Goal: Transaction & Acquisition: Purchase product/service

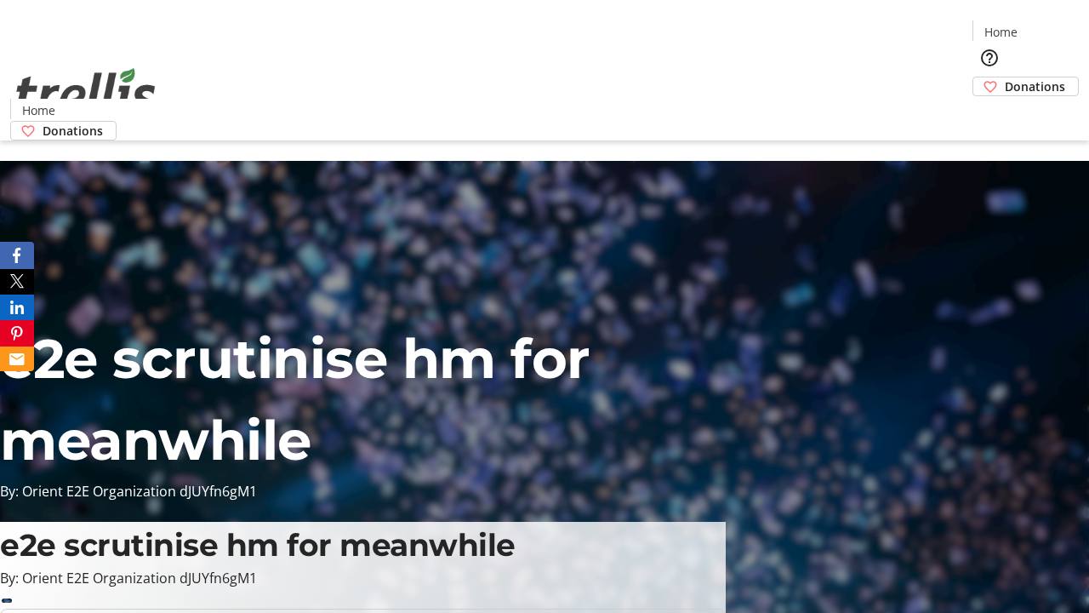
click at [1005, 77] on span "Donations" at bounding box center [1035, 86] width 60 height 18
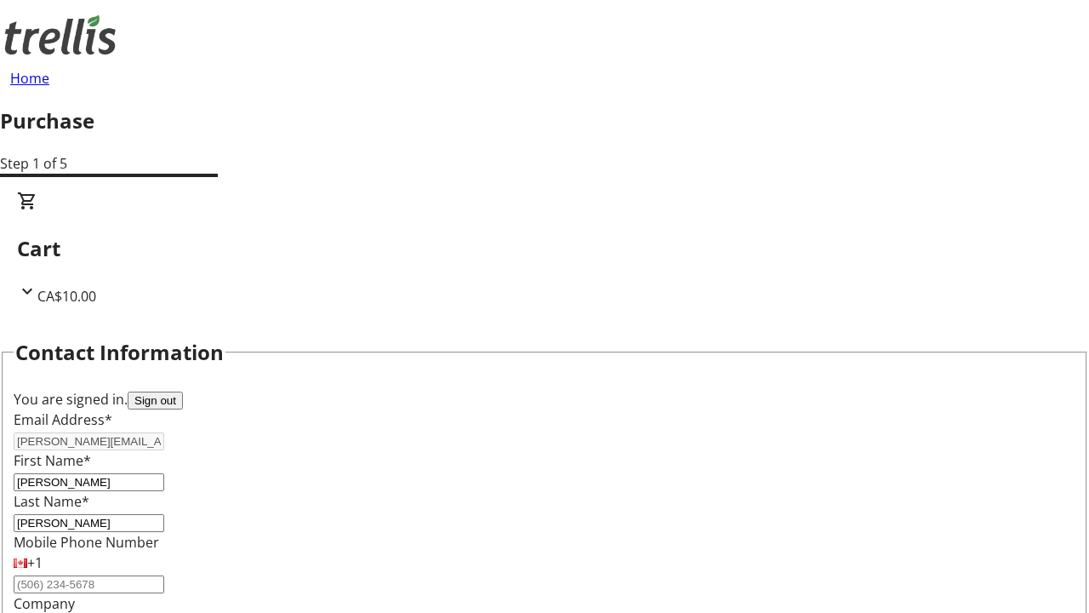
select select "BC"
select select "CA"
type input "Kelowna"
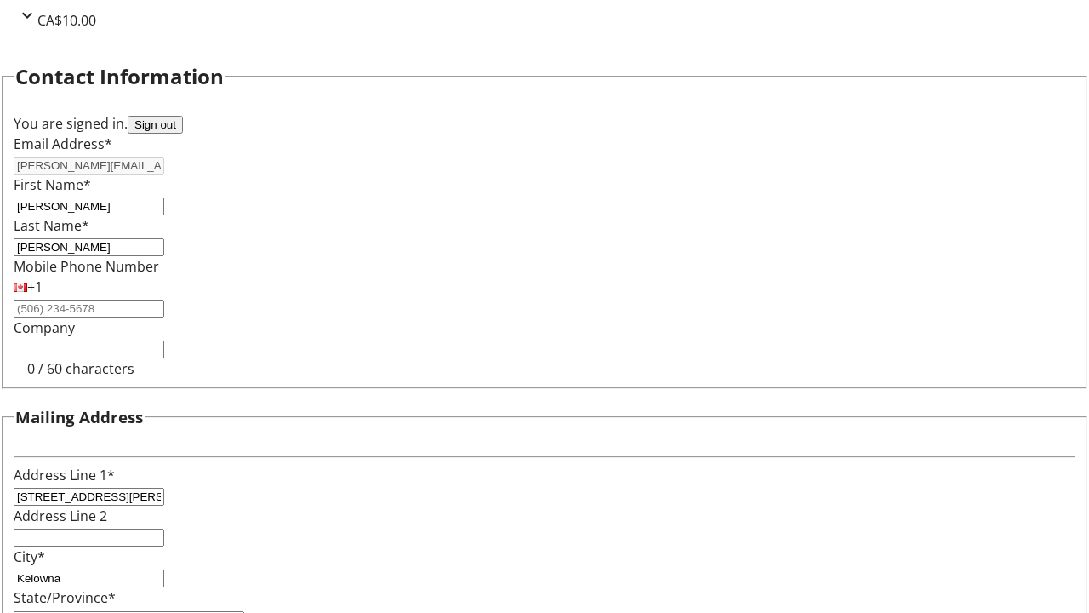
type input "V1Y 0C2"
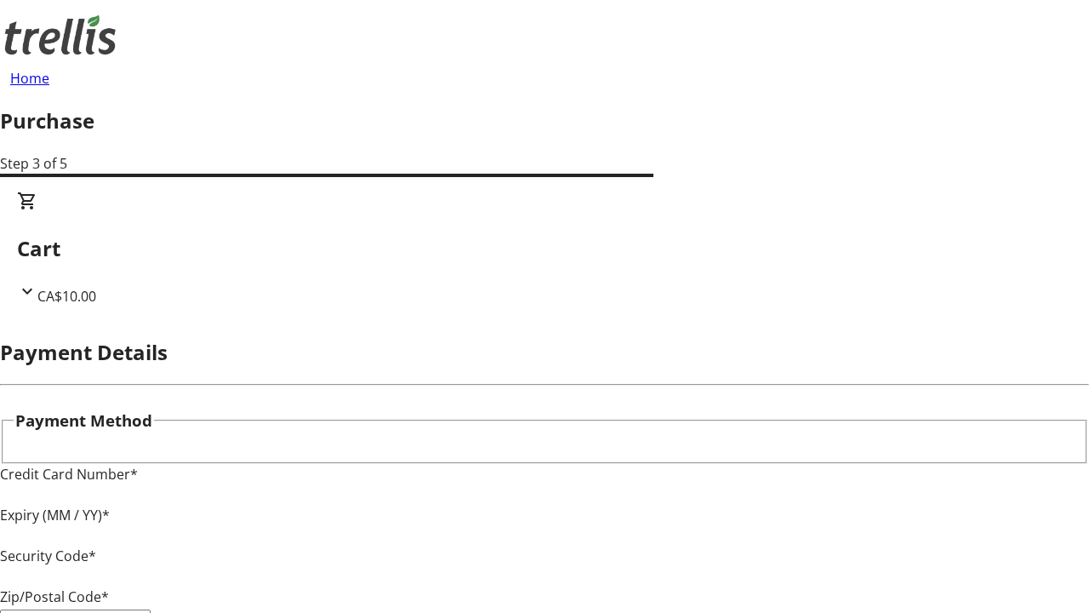
type input "V1Y 0C2"
